Goal: Information Seeking & Learning: Understand process/instructions

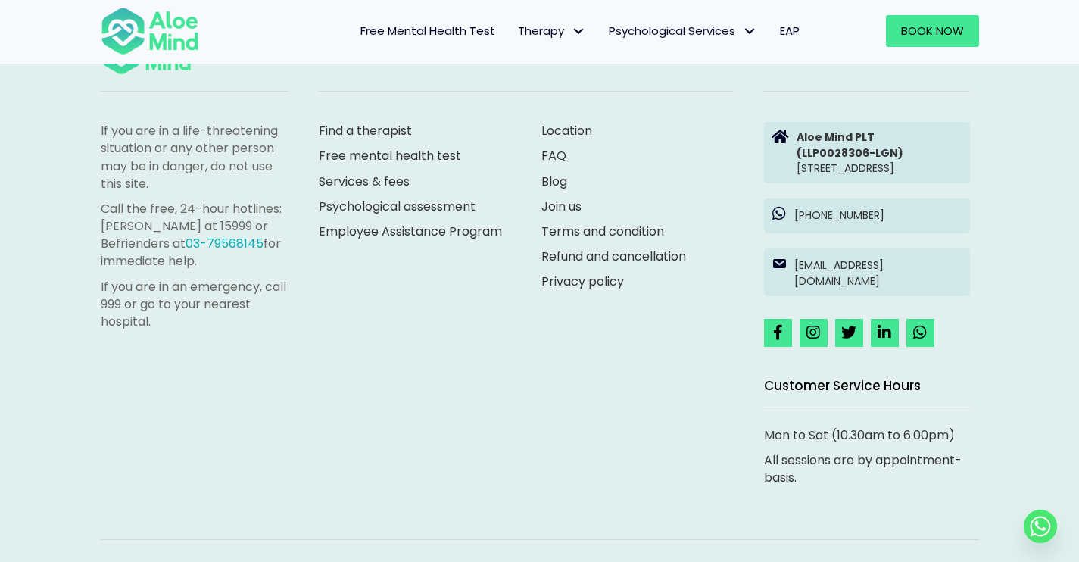
scroll to position [4227, 0]
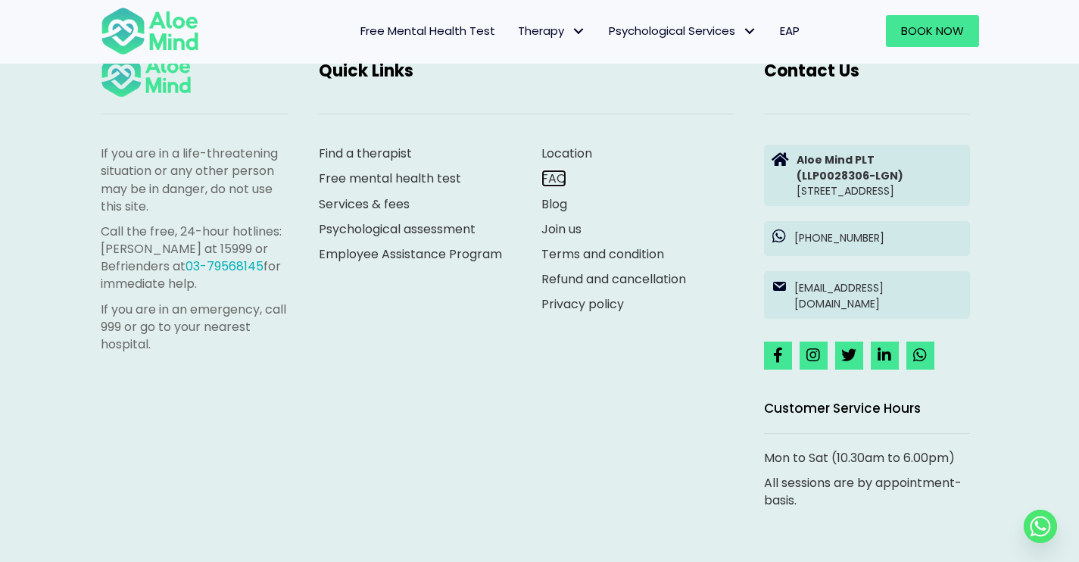
click at [559, 179] on link "FAQ" at bounding box center [553, 178] width 25 height 17
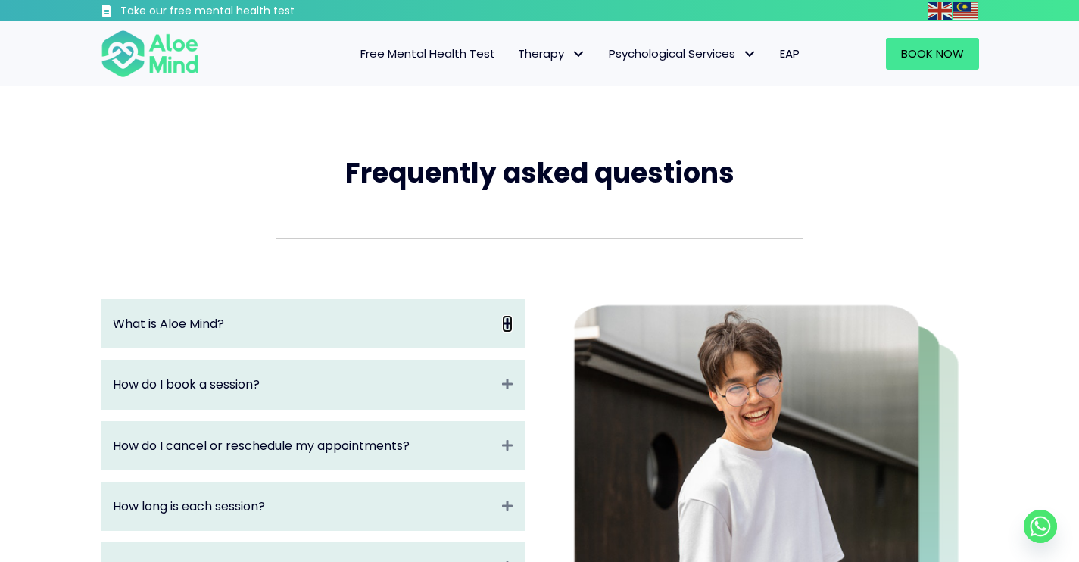
click at [507, 322] on icon "Expand" at bounding box center [507, 323] width 11 height 17
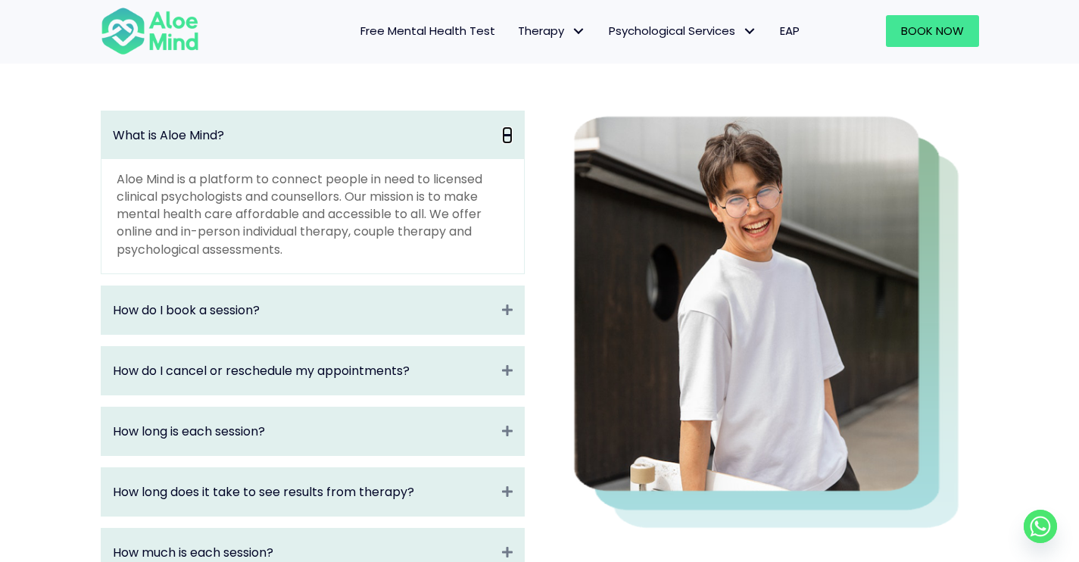
scroll to position [223, 0]
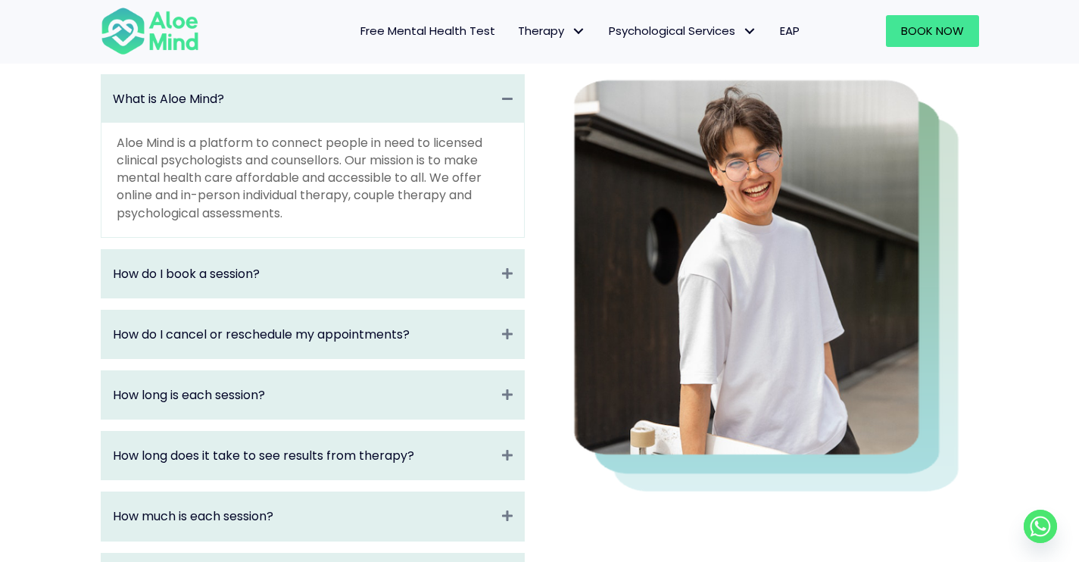
click at [494, 277] on div "How do I book a session? Expand" at bounding box center [312, 274] width 422 height 48
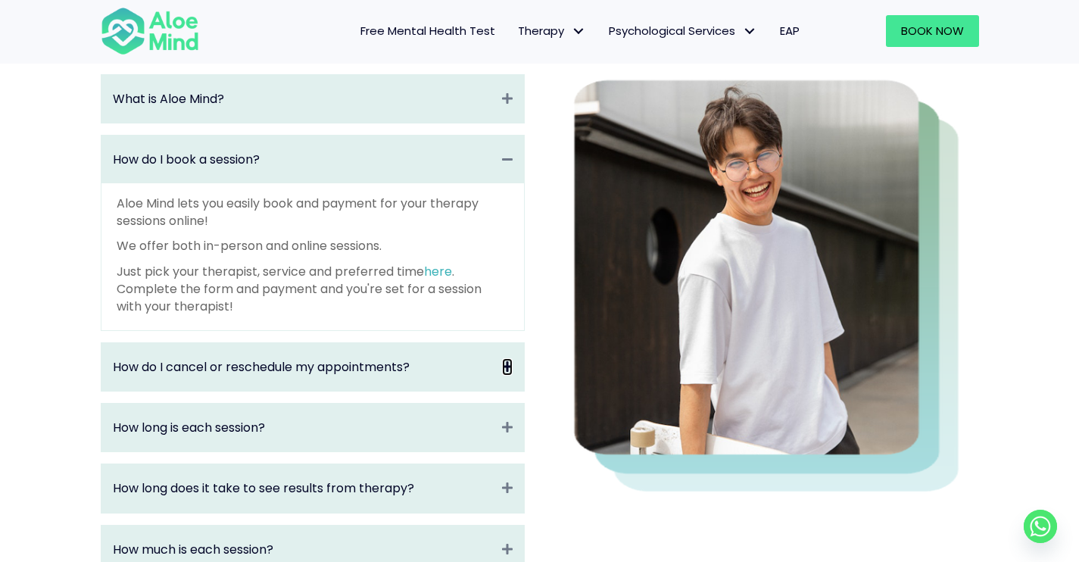
click at [510, 366] on icon "Expand" at bounding box center [507, 366] width 11 height 17
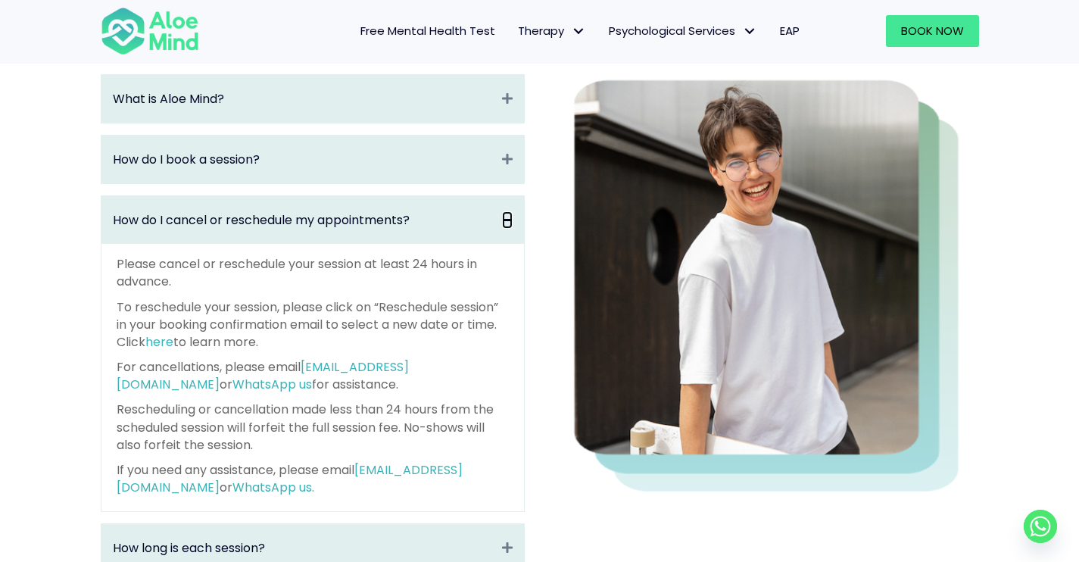
scroll to position [329, 0]
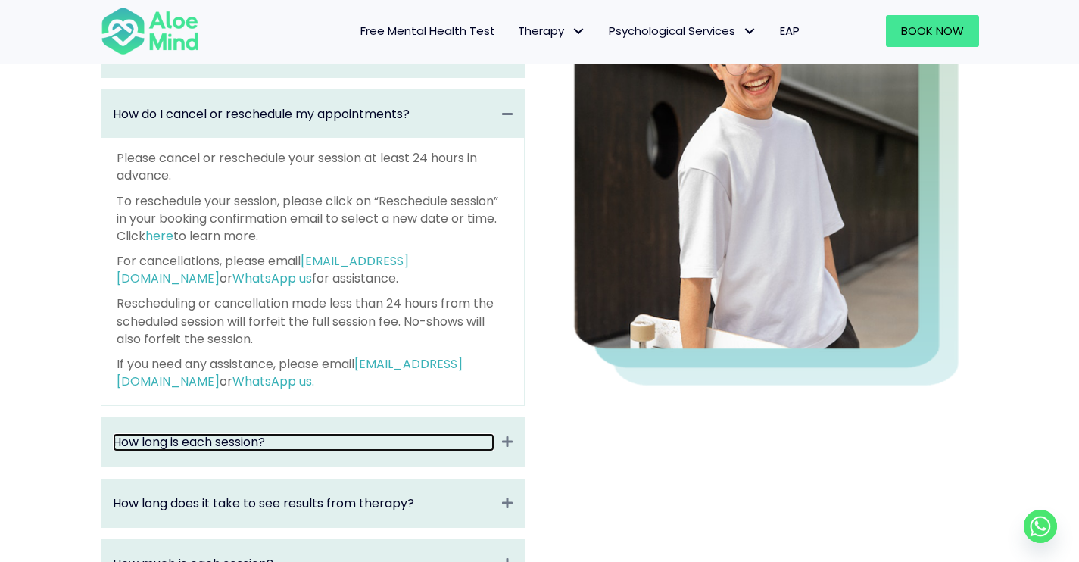
click at [479, 447] on link "How long is each session?" at bounding box center [304, 441] width 382 height 17
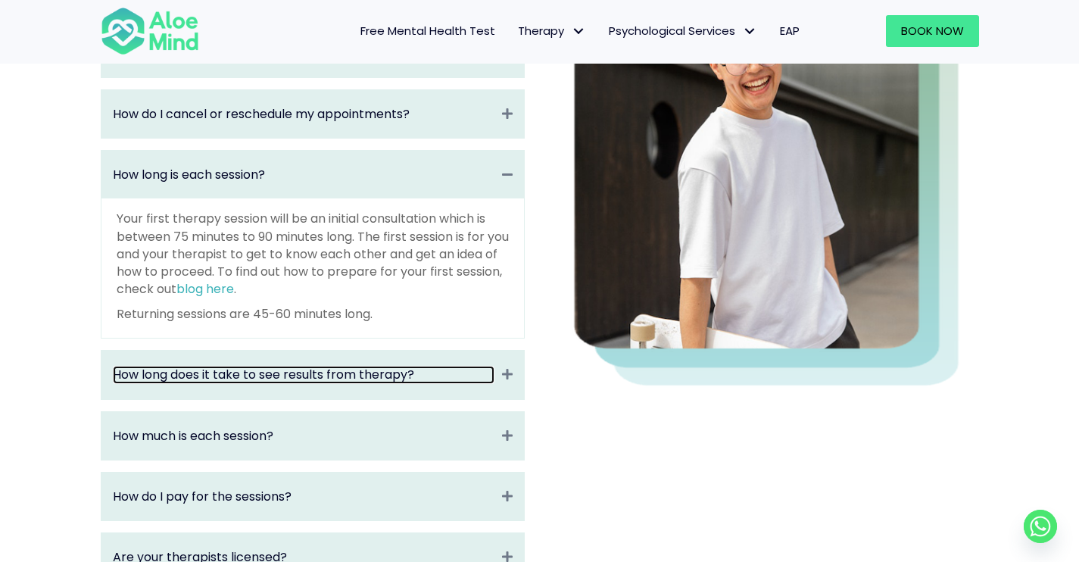
click at [492, 379] on link "How long does it take to see results from therapy?" at bounding box center [304, 374] width 382 height 17
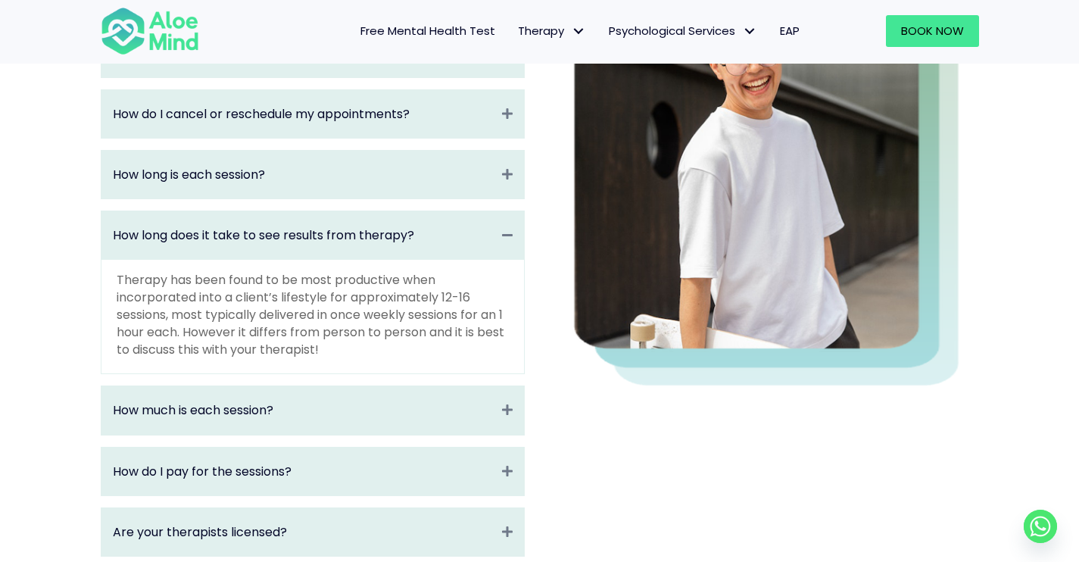
click at [500, 415] on div "How much is each session? Expand" at bounding box center [312, 410] width 422 height 48
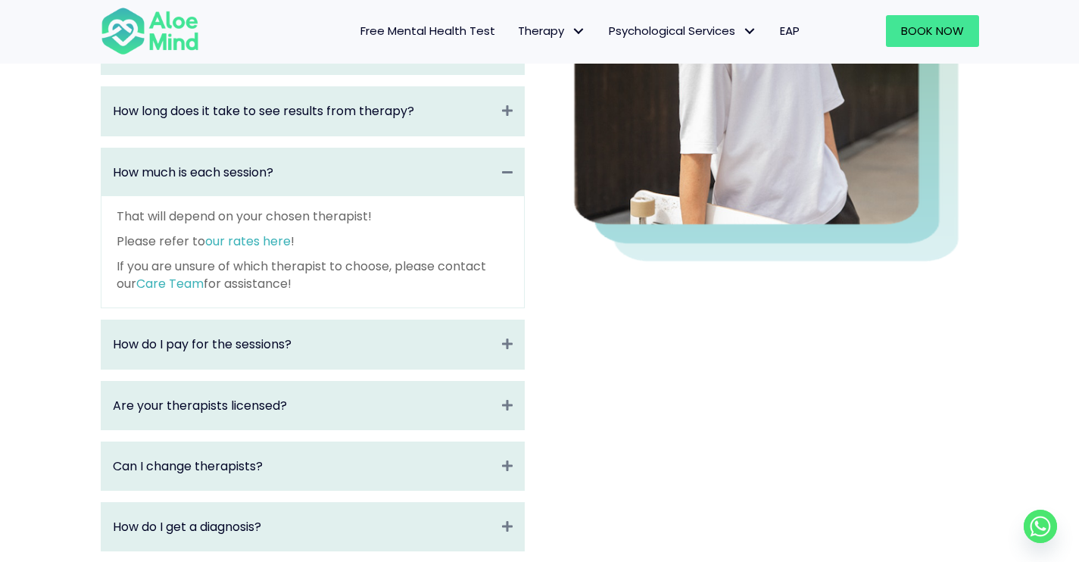
scroll to position [584, 0]
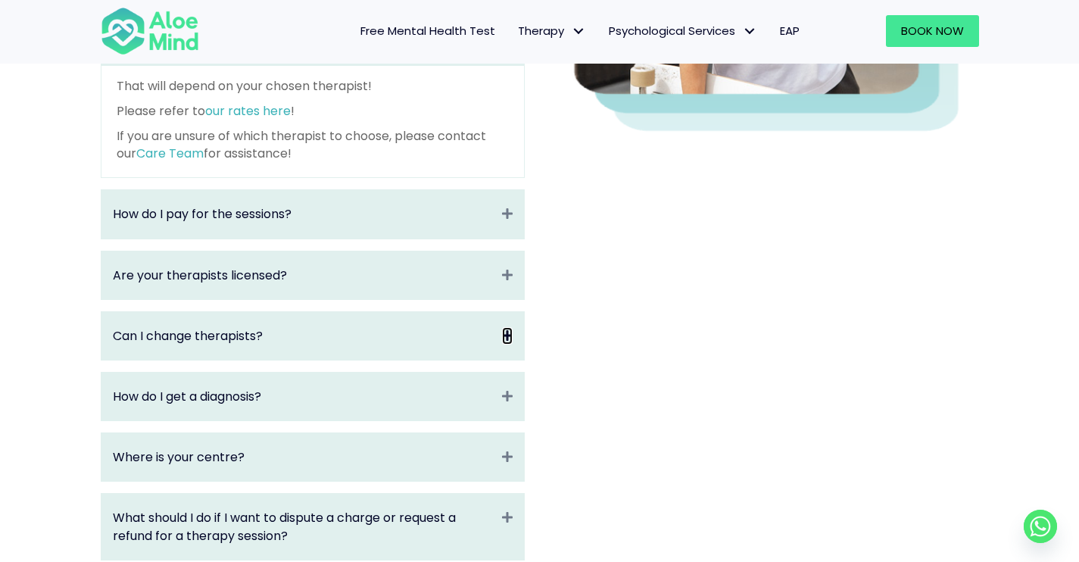
click at [502, 339] on icon "Expand" at bounding box center [507, 335] width 11 height 17
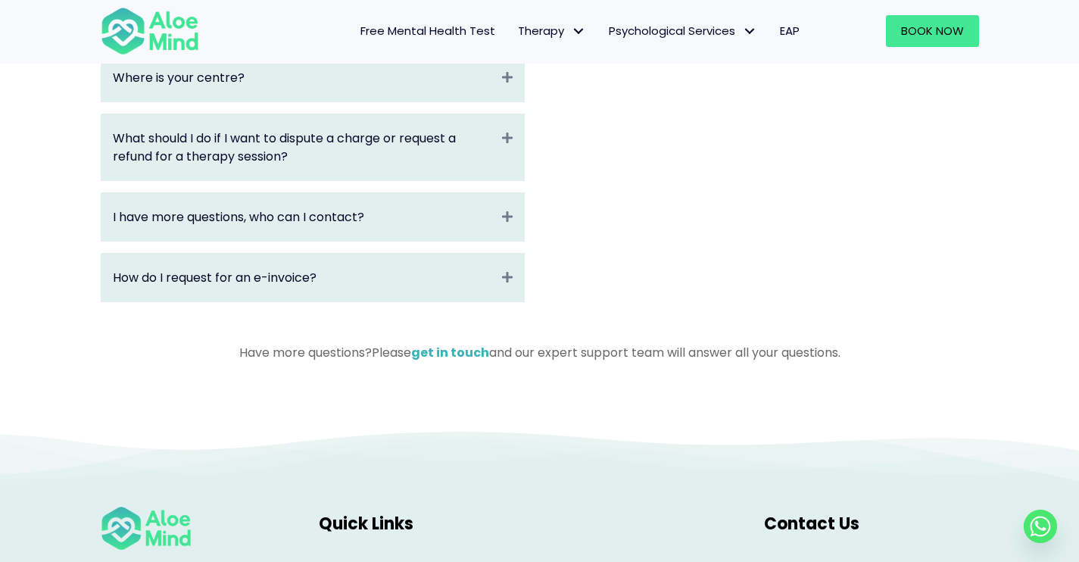
click at [519, 294] on div "How do I request for an e-invoice? Expand" at bounding box center [312, 278] width 422 height 48
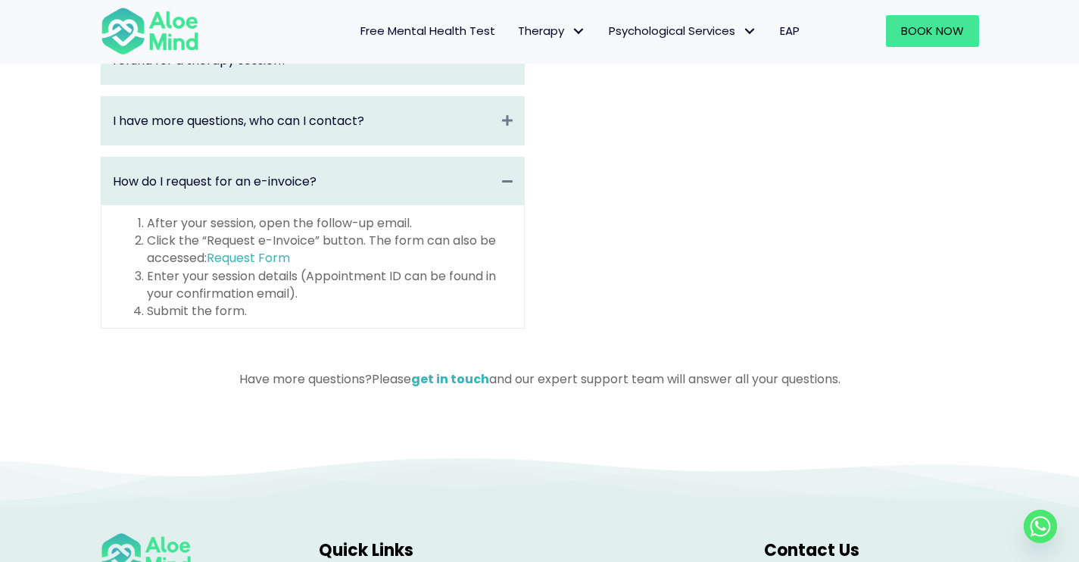
scroll to position [851, 0]
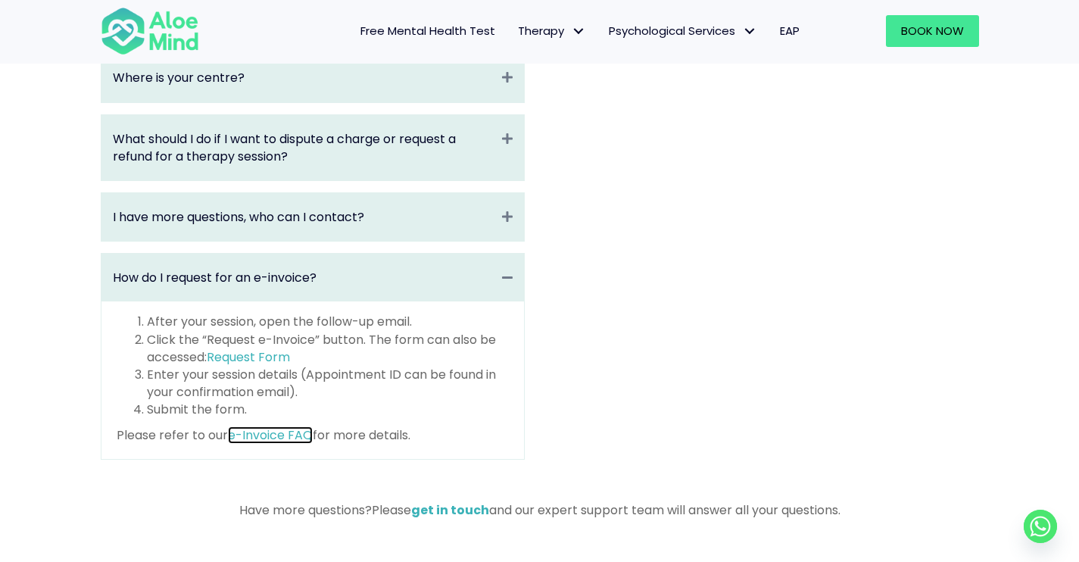
click at [259, 440] on link "e-Invoice FAQ" at bounding box center [270, 434] width 85 height 17
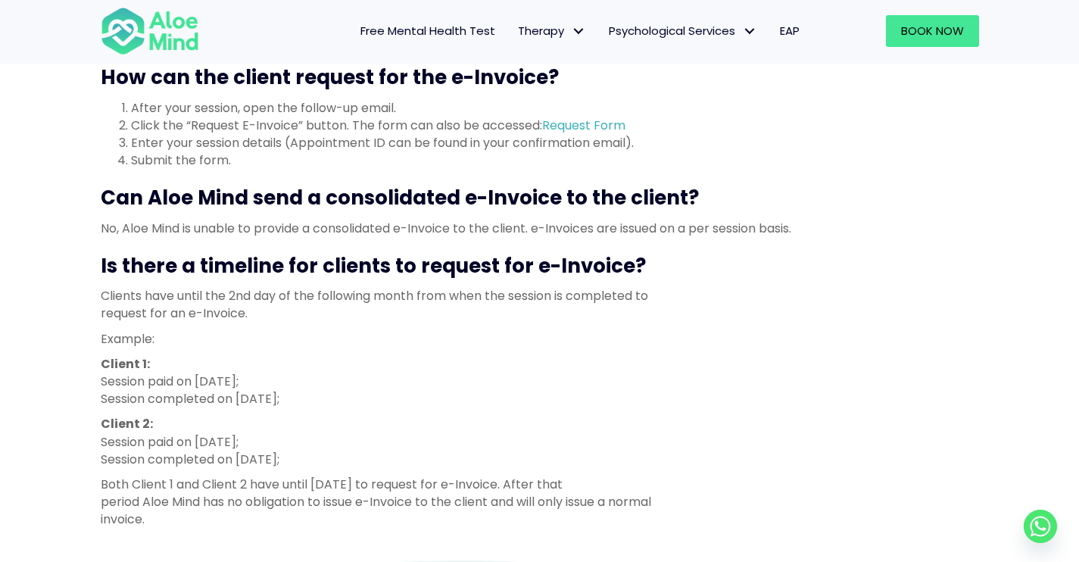
scroll to position [940, 0]
